Goal: Transaction & Acquisition: Purchase product/service

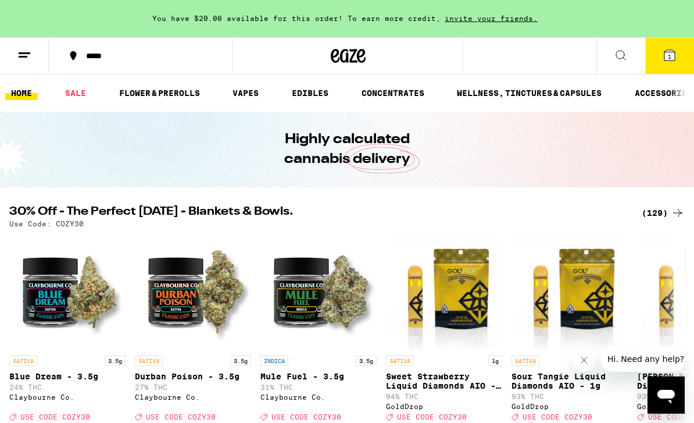
click at [662, 213] on div "(129)" at bounding box center [663, 213] width 43 height 14
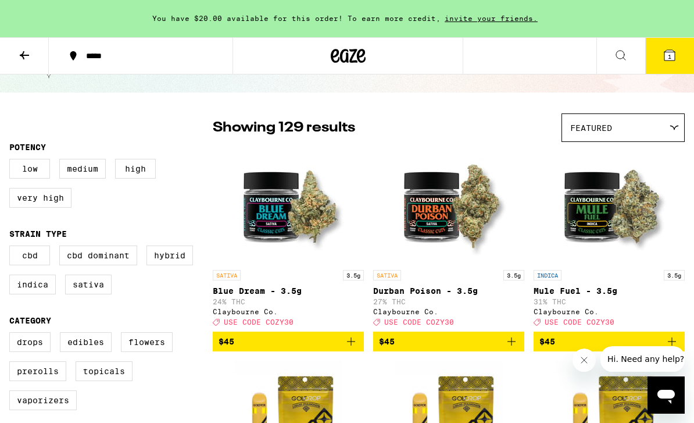
scroll to position [57, 0]
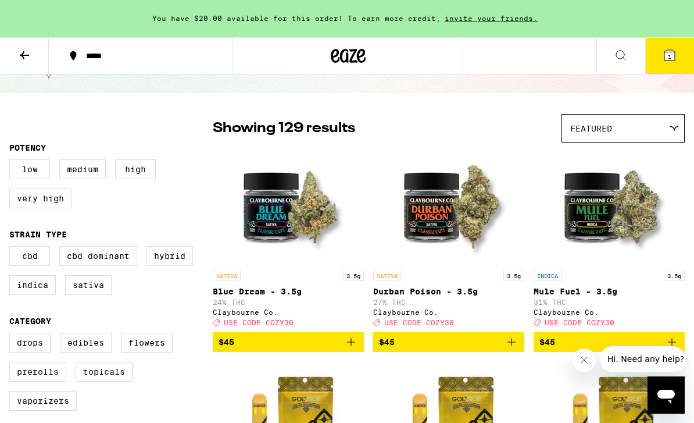
click at [39, 292] on label "Indica" at bounding box center [32, 285] width 47 height 20
click at [12, 248] on input "Indica" at bounding box center [12, 248] width 1 height 1
checkbox input "true"
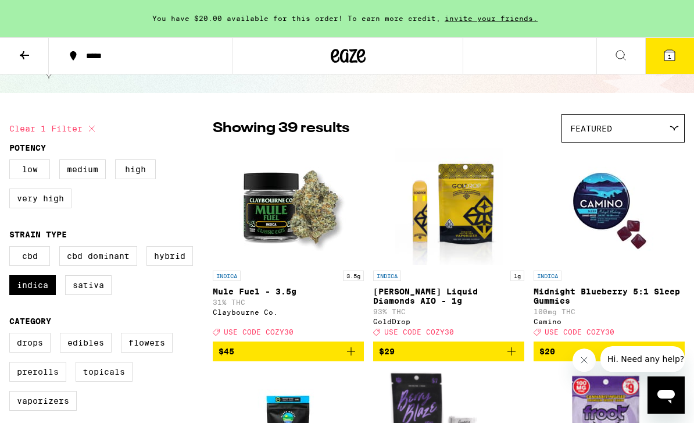
click at [162, 266] on label "Hybrid" at bounding box center [170, 256] width 47 height 20
click at [12, 248] on input "Hybrid" at bounding box center [12, 248] width 1 height 1
checkbox input "true"
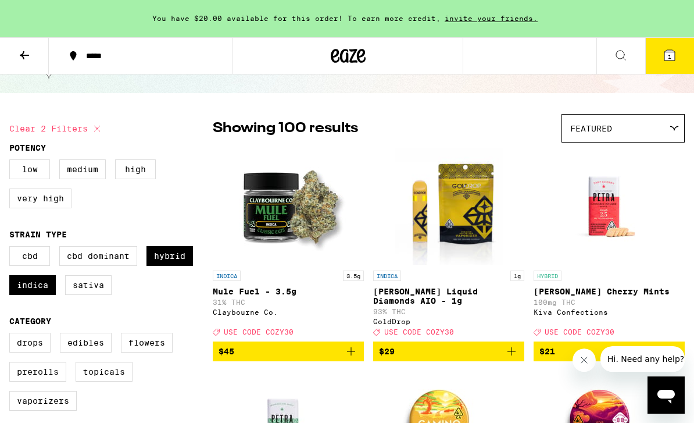
click at [28, 263] on label "CBD" at bounding box center [29, 256] width 41 height 20
click at [12, 248] on input "CBD" at bounding box center [12, 248] width 1 height 1
checkbox input "true"
click at [104, 262] on label "CBD Dominant" at bounding box center [98, 256] width 78 height 20
click at [12, 248] on input "CBD Dominant" at bounding box center [12, 248] width 1 height 1
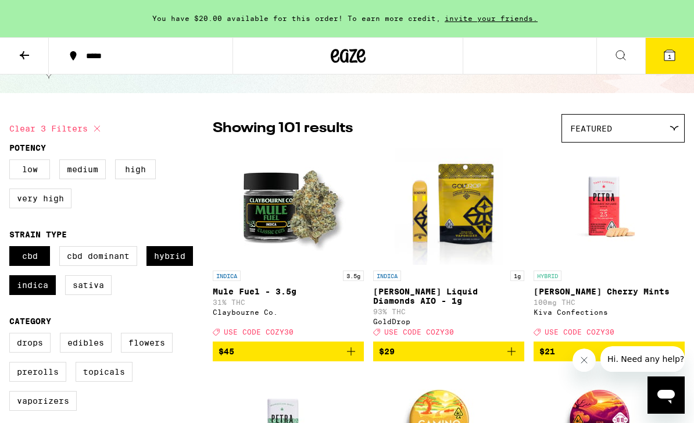
checkbox input "true"
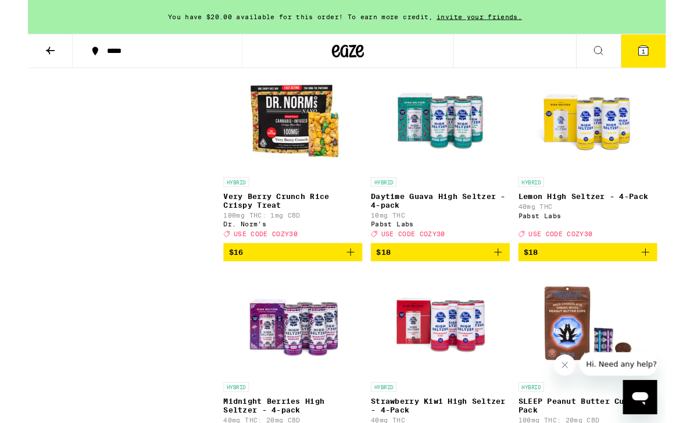
scroll to position [3017, 0]
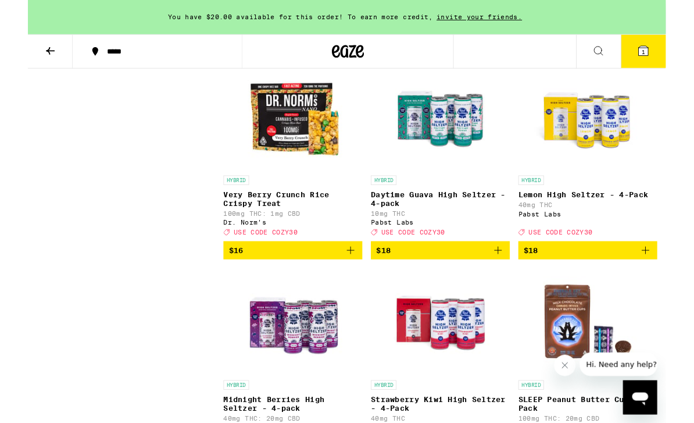
click at [241, 185] on img "Open page for Very Berry Crunch Rice Crispy Treat from Dr. Norm's" at bounding box center [288, 127] width 116 height 116
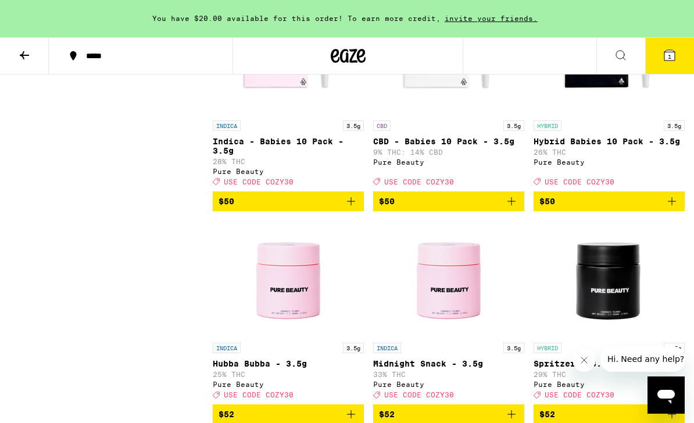
scroll to position [6626, 0]
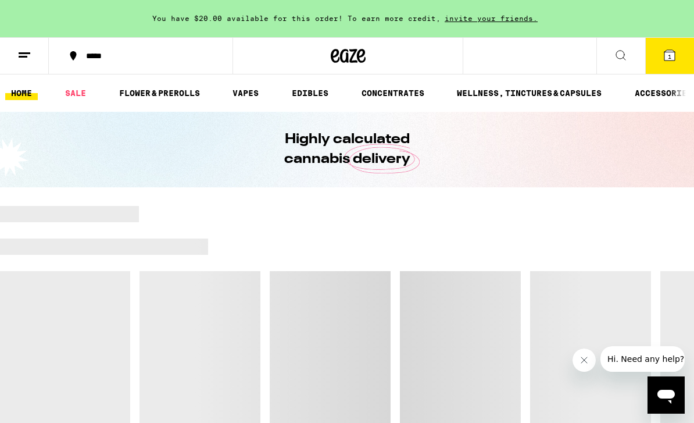
click at [624, 54] on icon at bounding box center [621, 55] width 14 height 14
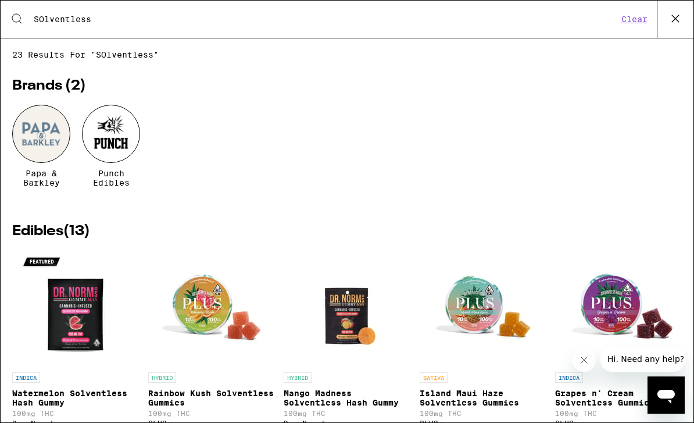
type input "SOlventless"
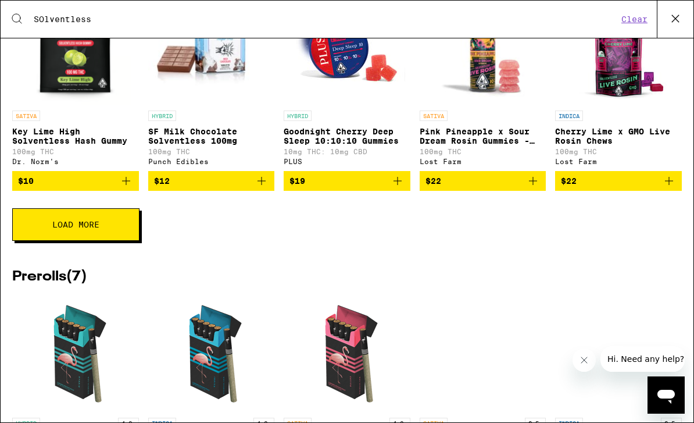
scroll to position [483, 0]
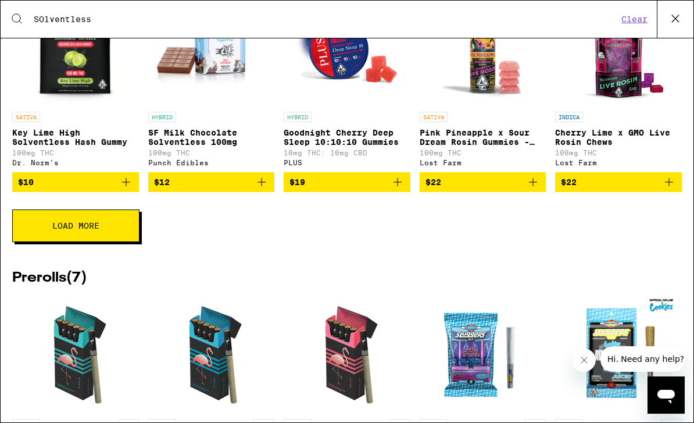
click at [65, 230] on span "Load More" at bounding box center [75, 226] width 47 height 8
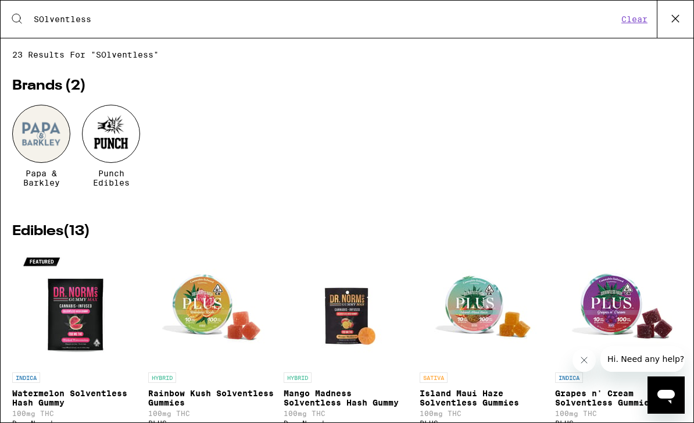
scroll to position [0, 0]
click at [110, 145] on div at bounding box center [111, 134] width 58 height 58
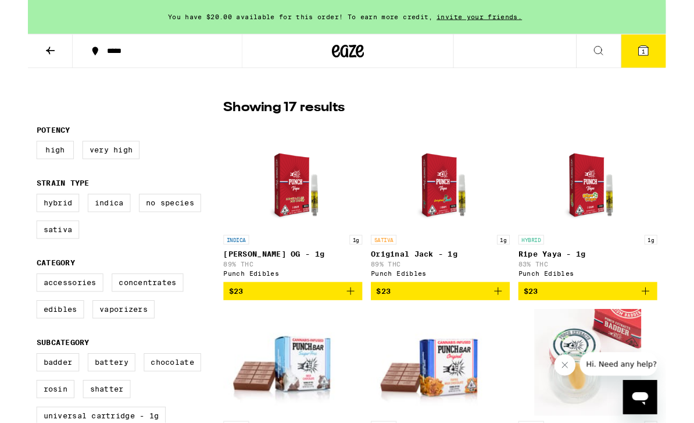
scroll to position [279, 0]
click at [277, 212] on img "Open page for King Louie XII OG - 1g from Punch Edibles" at bounding box center [288, 191] width 90 height 116
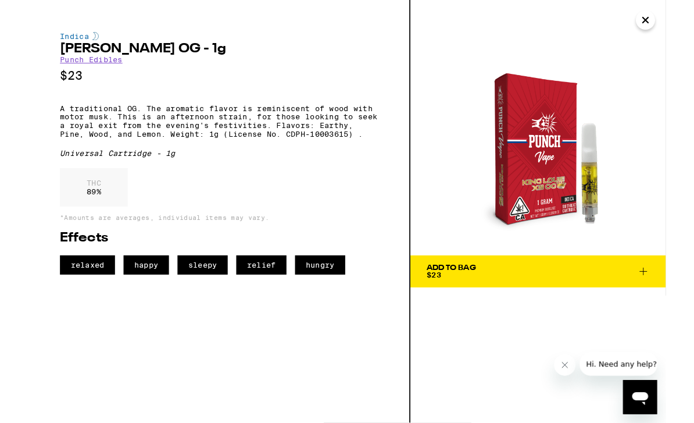
scroll to position [865, 0]
click at [674, 29] on icon "Close" at bounding box center [672, 21] width 14 height 17
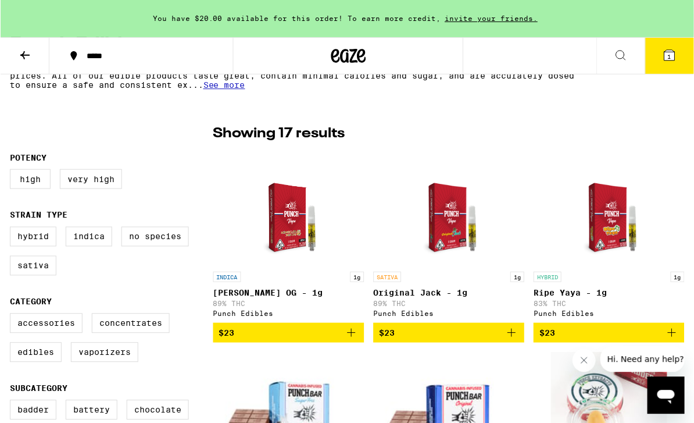
scroll to position [263, 0]
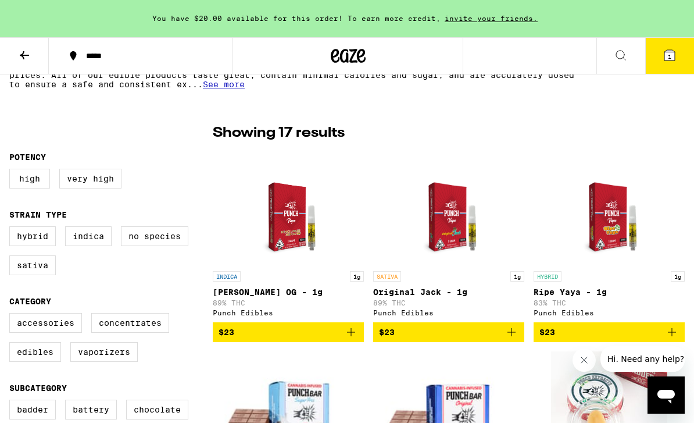
click at [625, 224] on img "Open page for Ripe Yaya - 1g from Punch Edibles" at bounding box center [609, 207] width 90 height 116
click at [99, 246] on label "Indica" at bounding box center [88, 236] width 47 height 20
click at [12, 229] on input "Indica" at bounding box center [12, 228] width 1 height 1
checkbox input "true"
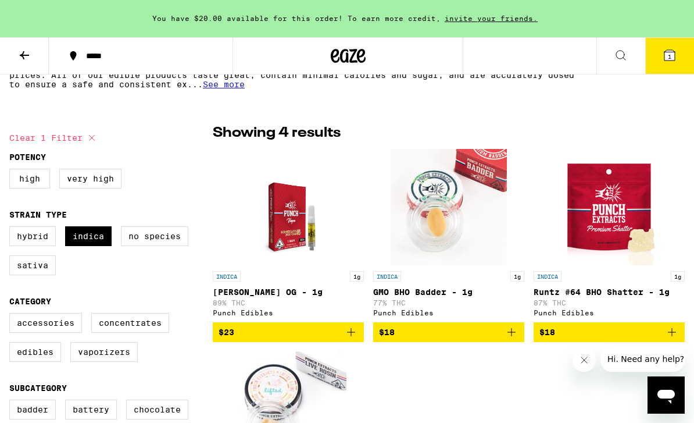
click at [35, 275] on label "Sativa" at bounding box center [32, 265] width 47 height 20
click at [12, 229] on input "Sativa" at bounding box center [12, 228] width 1 height 1
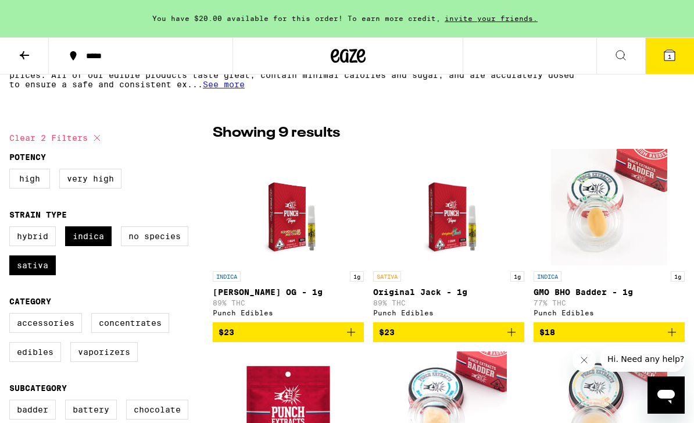
click at [32, 272] on label "Sativa" at bounding box center [32, 265] width 47 height 20
click at [12, 229] on input "Sativa" at bounding box center [12, 228] width 1 height 1
checkbox input "false"
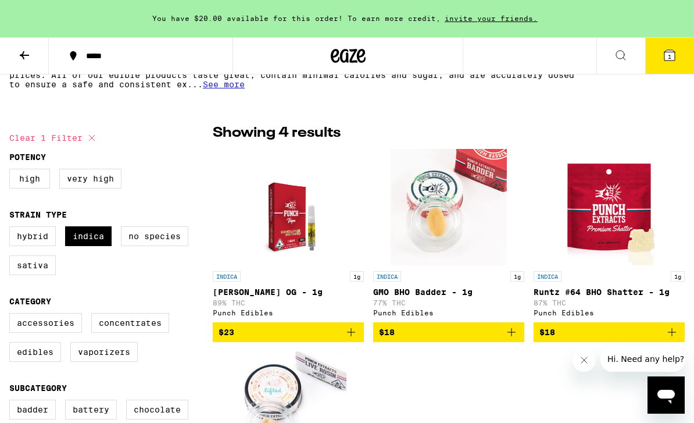
click at [33, 245] on label "Hybrid" at bounding box center [32, 236] width 47 height 20
click at [12, 229] on input "Hybrid" at bounding box center [12, 228] width 1 height 1
checkbox input "true"
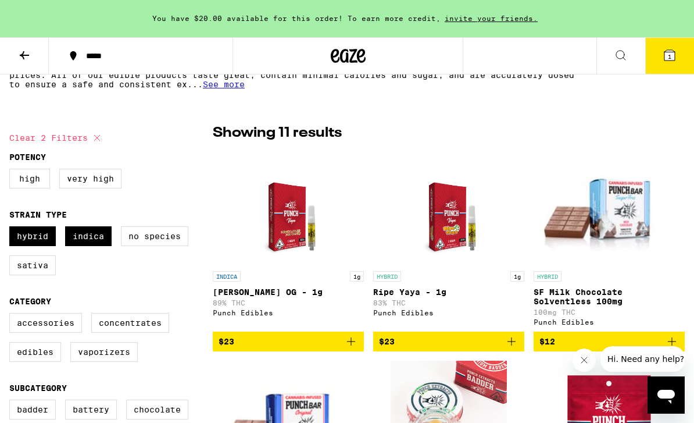
click at [145, 239] on label "No Species" at bounding box center [154, 236] width 67 height 20
click at [12, 229] on input "No Species" at bounding box center [12, 228] width 1 height 1
checkbox input "true"
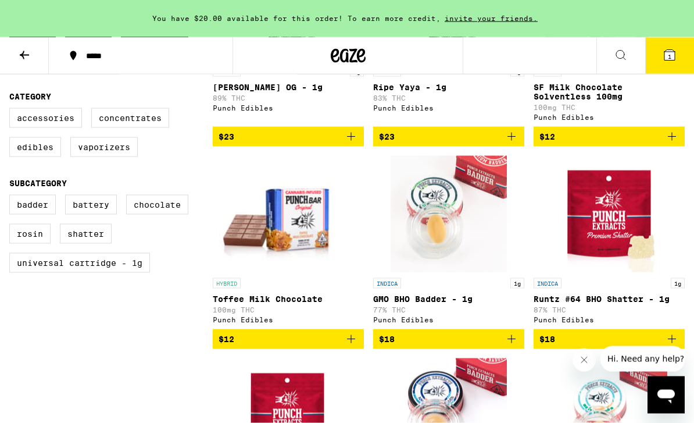
scroll to position [468, 0]
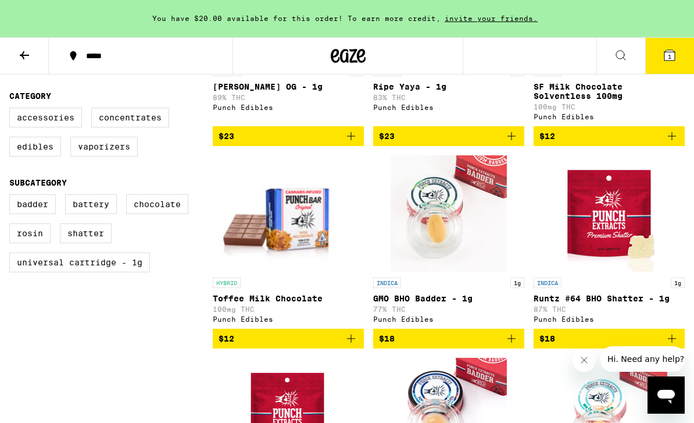
click at [281, 222] on img "Open page for Toffee Milk Chocolate from Punch Edibles" at bounding box center [288, 213] width 151 height 116
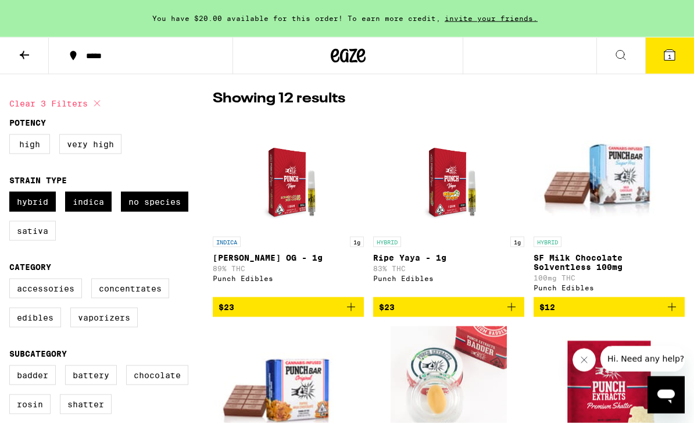
scroll to position [295, 0]
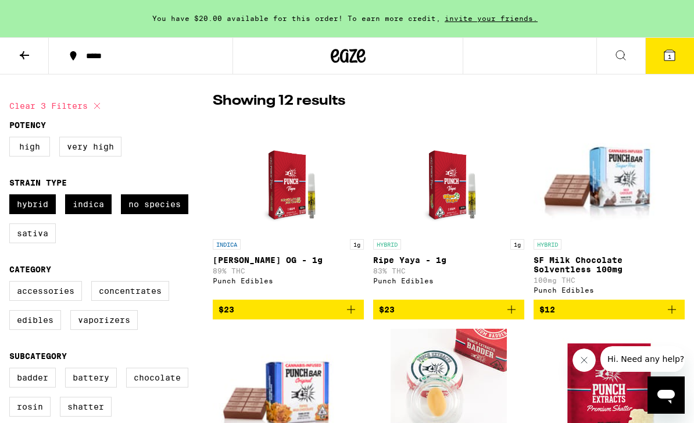
click at [279, 202] on img "Open page for King Louie XII OG - 1g from Punch Edibles" at bounding box center [289, 175] width 90 height 116
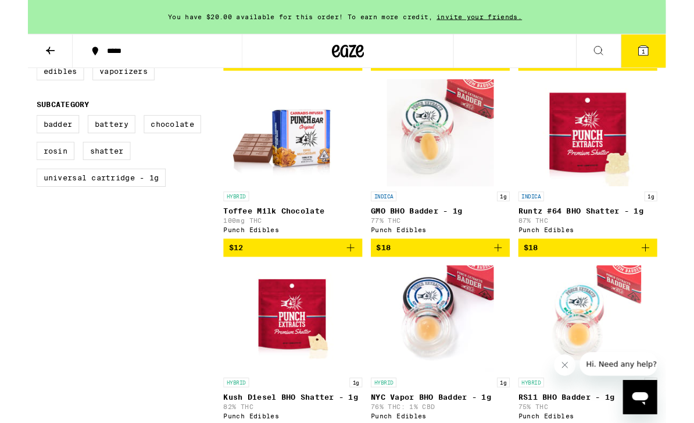
scroll to position [540, 0]
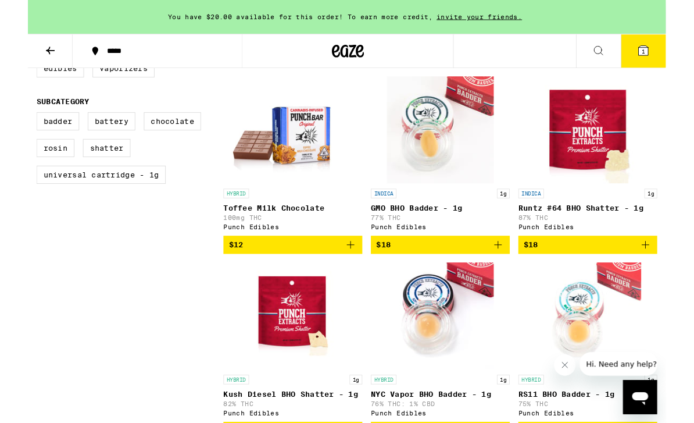
click at [616, 154] on img "Open page for Runtz #64 BHO Shatter - 1g from Punch Edibles" at bounding box center [609, 141] width 116 height 116
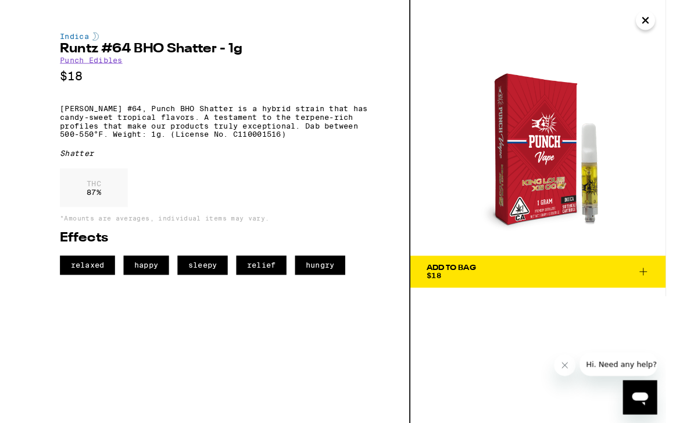
click at [675, 19] on icon "Close" at bounding box center [672, 22] width 6 height 6
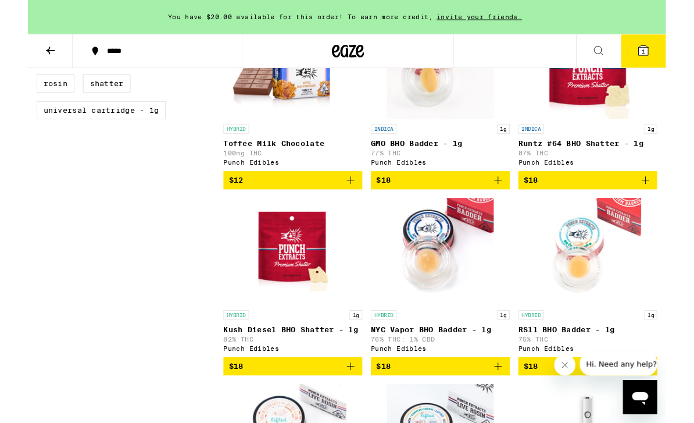
scroll to position [614, 0]
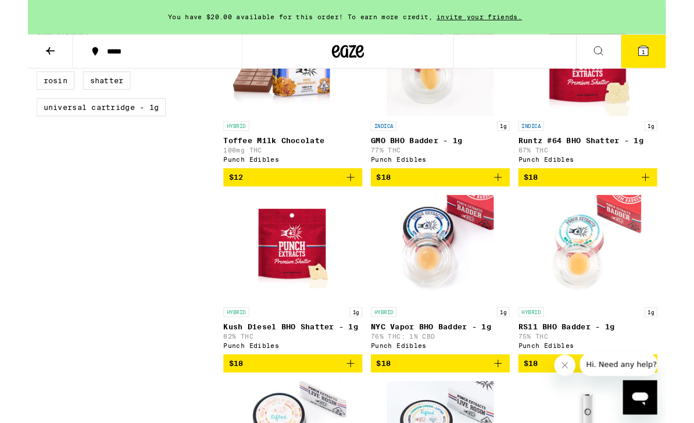
click at [447, 278] on img "Open page for NYC Vapor BHO Badder - 1g from Punch Edibles" at bounding box center [449, 270] width 116 height 116
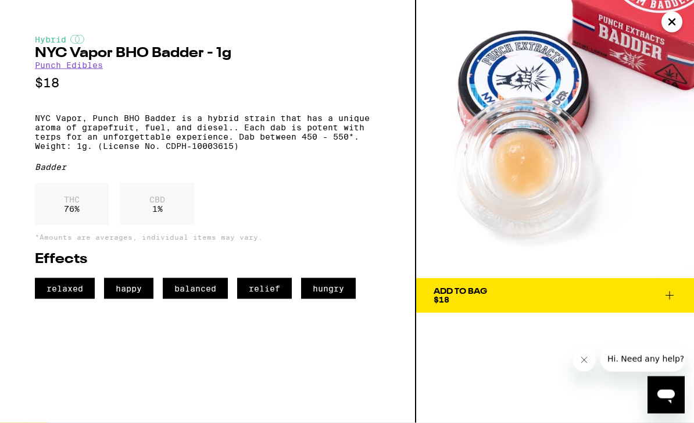
scroll to position [614, 0]
